Goal: Task Accomplishment & Management: Complete application form

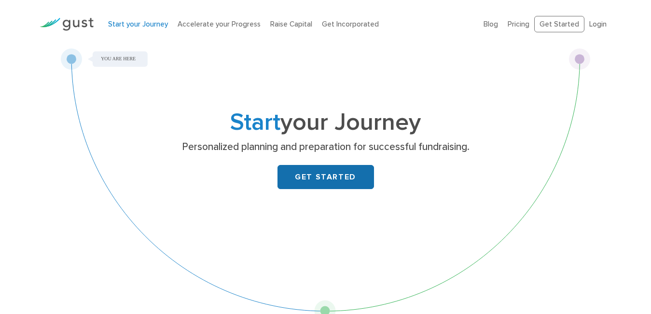
click at [319, 170] on link "GET STARTED" at bounding box center [325, 177] width 96 height 24
